Goal: Information Seeking & Learning: Learn about a topic

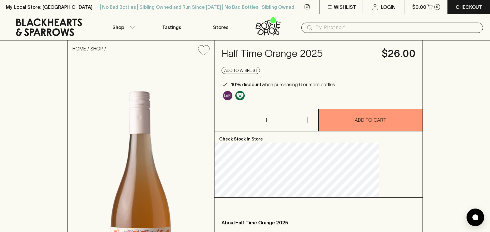
click at [72, 96] on div "HOME SHOP Half Time Orange 2025 $26.00 Add to wishlist 10% discount when purcha…" at bounding box center [245, 188] width 490 height 296
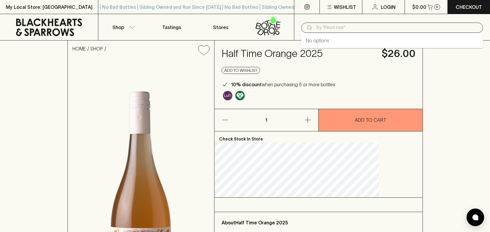
click at [367, 31] on input "text" at bounding box center [396, 27] width 163 height 9
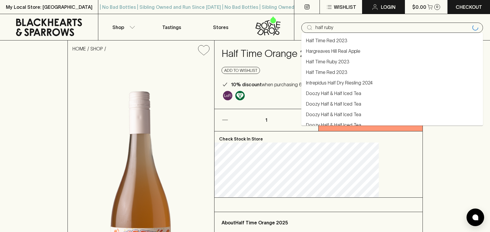
type input "half ruby"
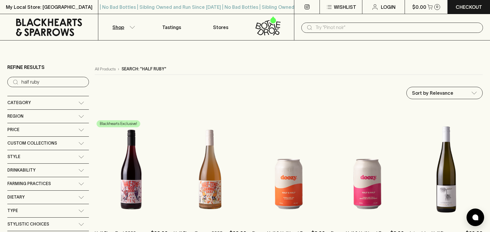
scroll to position [28, 0]
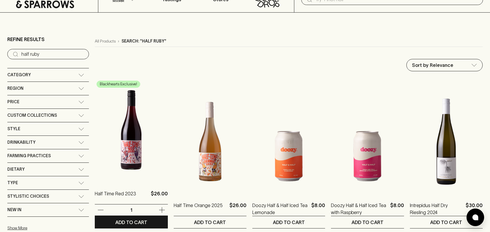
click at [146, 117] on img at bounding box center [131, 130] width 73 height 103
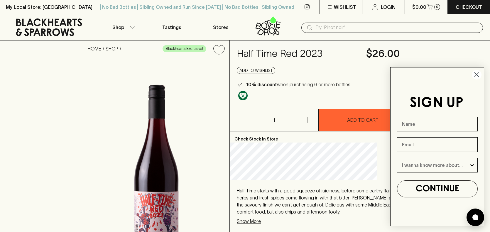
click at [479, 74] on circle "Close dialog" at bounding box center [476, 75] width 10 height 10
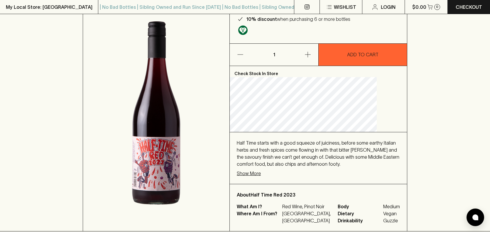
scroll to position [79, 0]
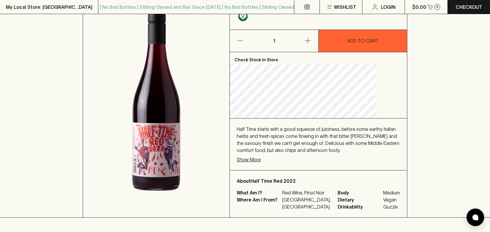
click at [261, 158] on p "Show More" at bounding box center [249, 159] width 24 height 7
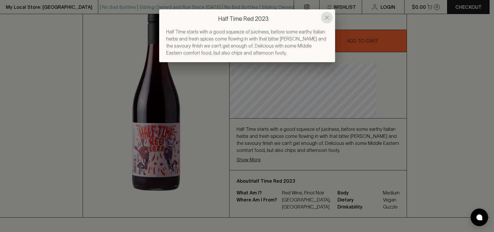
click at [327, 18] on icon "close" at bounding box center [327, 18] width 4 height 4
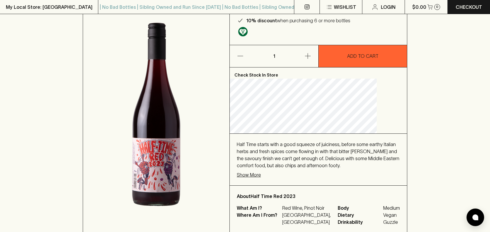
scroll to position [65, 0]
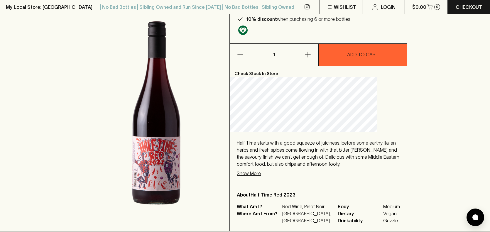
click at [259, 172] on p "Show More" at bounding box center [249, 173] width 24 height 7
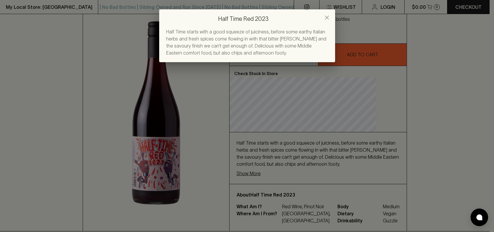
click at [109, 79] on div "Half Time Red 2023 Half Time starts with a good squeeze of juiciness, before so…" at bounding box center [247, 116] width 494 height 232
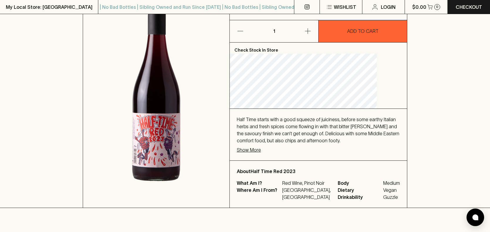
scroll to position [108, 0]
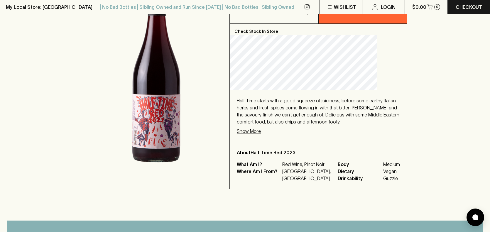
click at [261, 133] on p "Show More" at bounding box center [249, 131] width 24 height 7
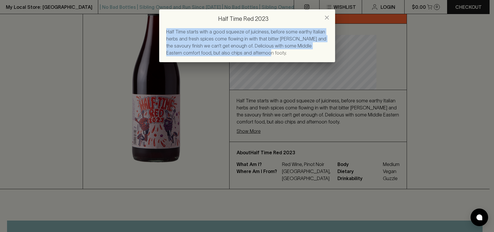
drag, startPoint x: 239, startPoint y: 55, endPoint x: 160, endPoint y: 34, distance: 81.0
click at [160, 34] on div "Half Time starts with a good squeeze of juiciness, before some earthy Italian h…" at bounding box center [247, 45] width 176 height 34
copy span "Half Time starts with a good squeeze of juiciness, before some earthy Italian h…"
click at [327, 16] on icon "close" at bounding box center [326, 17] width 7 height 7
